Goal: Browse casually

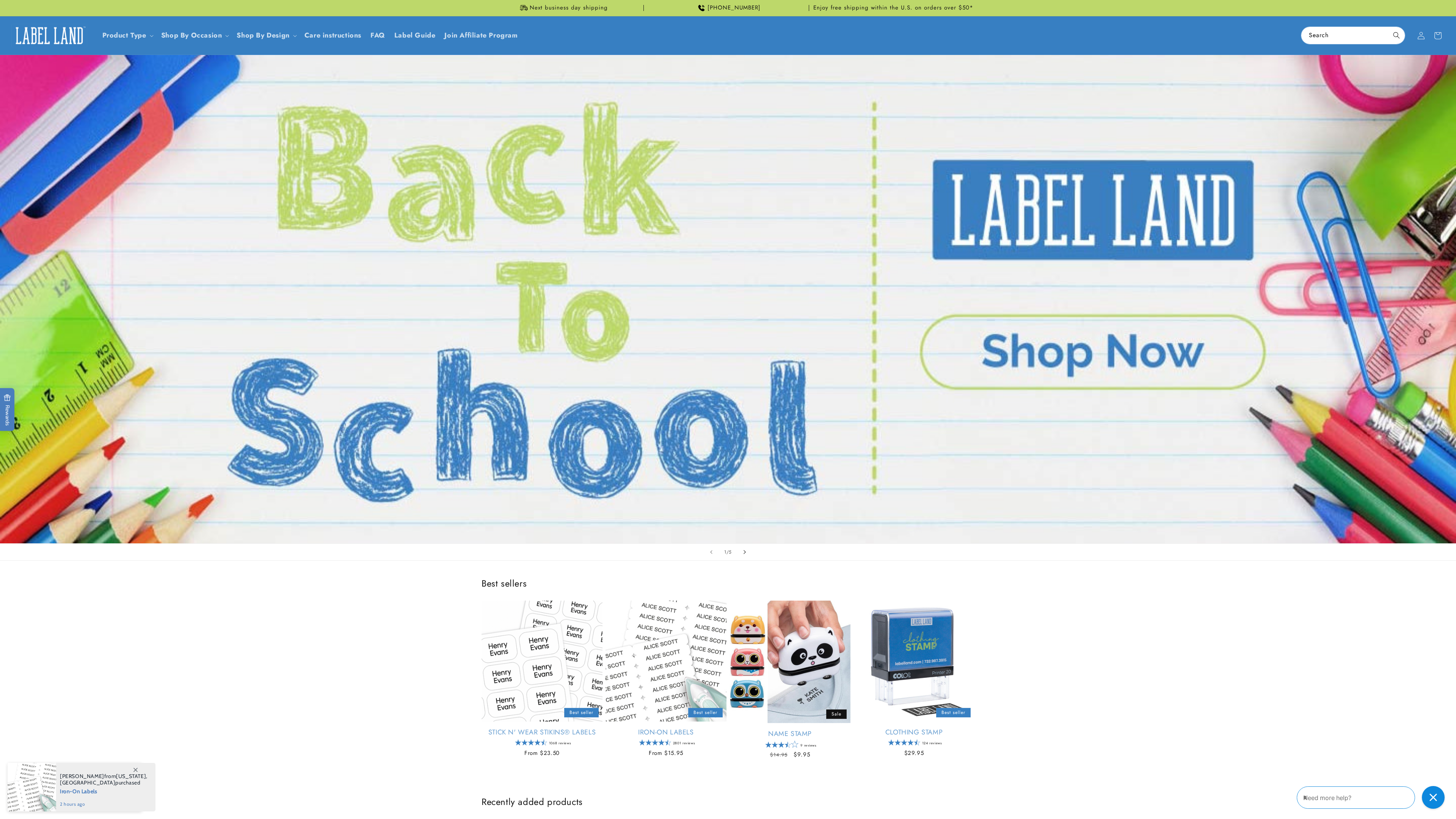
click at [745, 555] on icon "Next slide" at bounding box center [745, 552] width 3 height 8
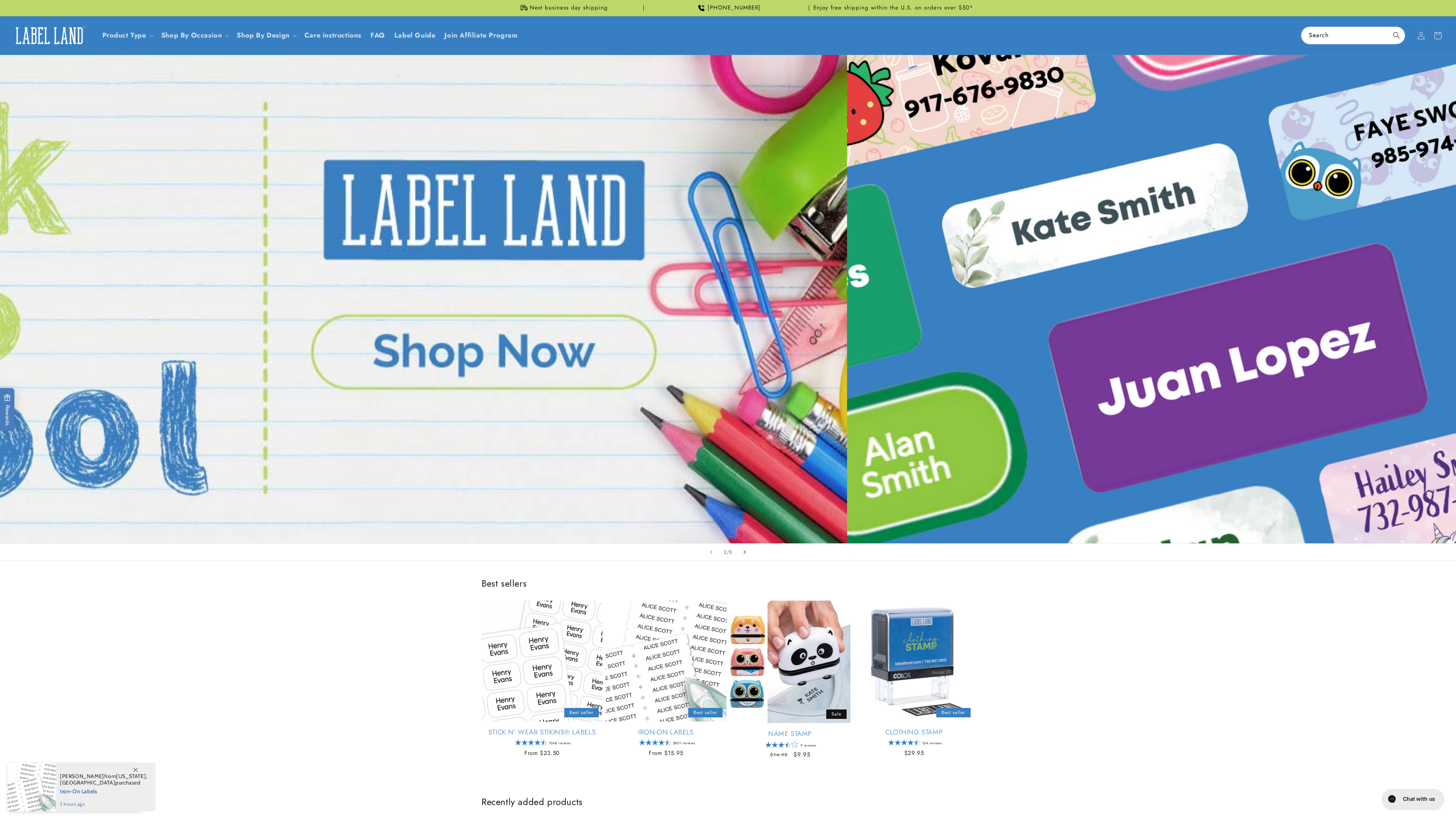
scroll to position [0, 1456]
